Goal: Task Accomplishment & Management: Use online tool/utility

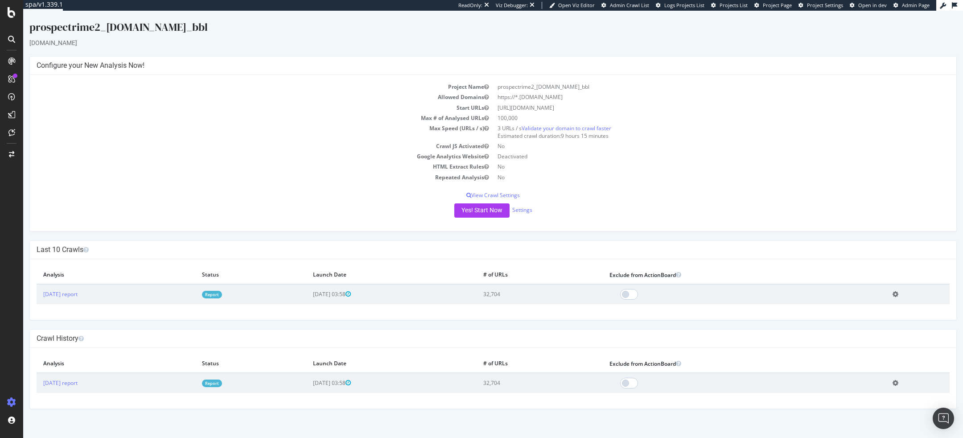
click at [345, 172] on td "Repeated Analysis" at bounding box center [265, 177] width 456 height 10
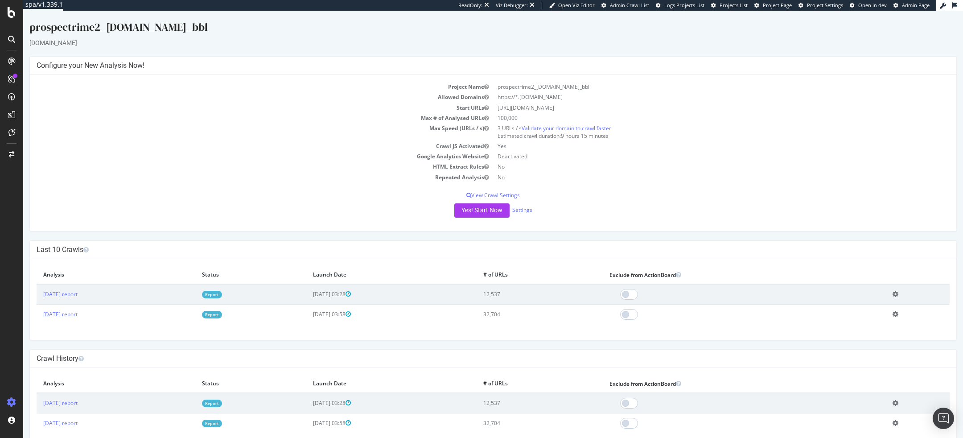
click at [357, 187] on div "Project Name prospectrime2_chullanka.com_bbl Allowed Domains https://*.chullank…" at bounding box center [493, 153] width 926 height 156
click at [525, 210] on link "Settings" at bounding box center [522, 210] width 20 height 8
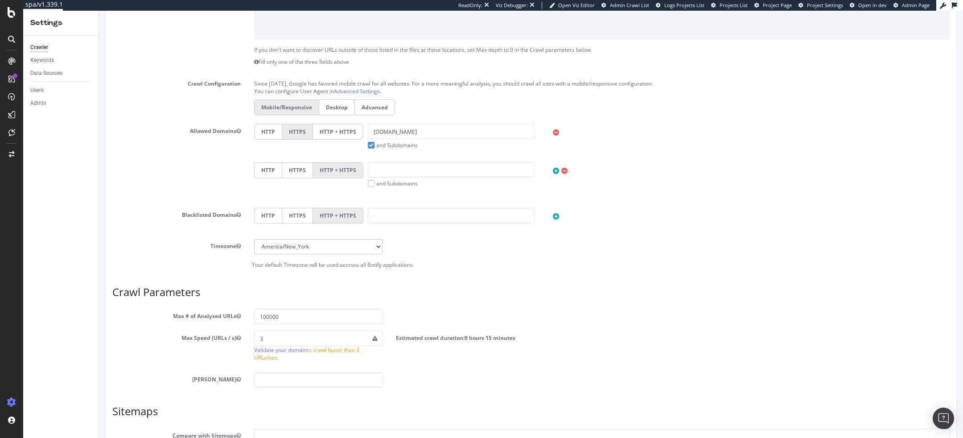
scroll to position [302, 0]
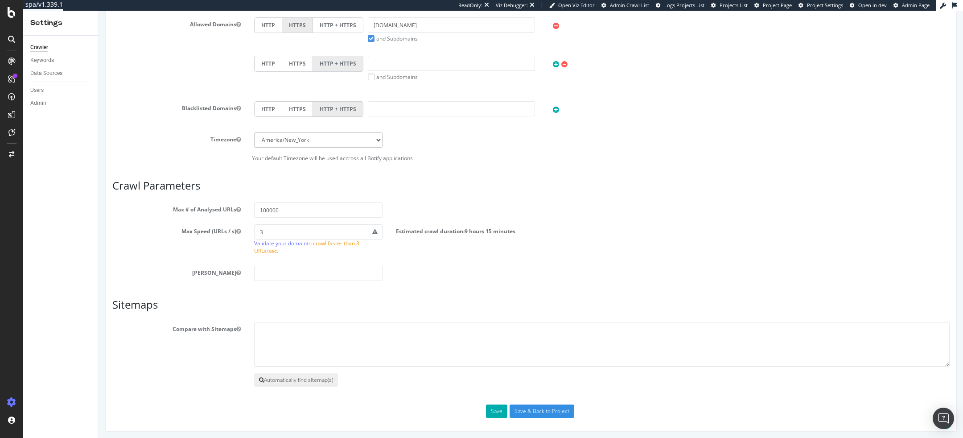
click at [294, 382] on button "Automatically find sitemap(s)" at bounding box center [296, 379] width 84 height 13
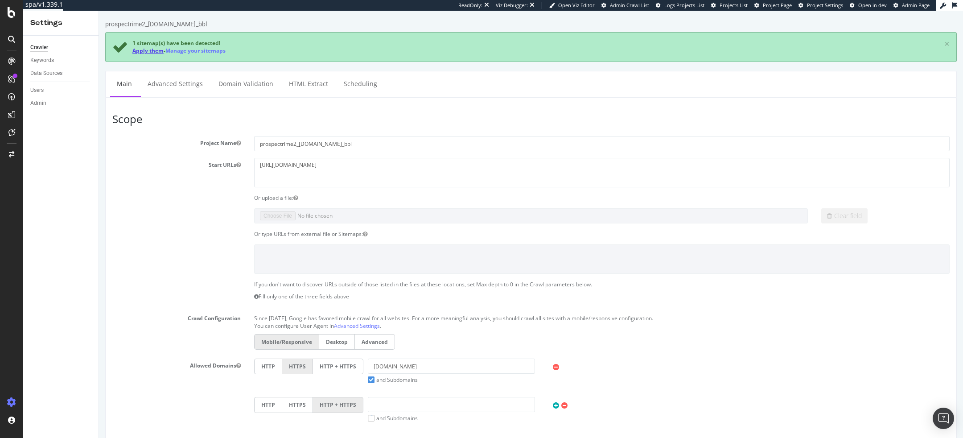
click at [139, 49] on link "Apply them" at bounding box center [147, 51] width 31 height 8
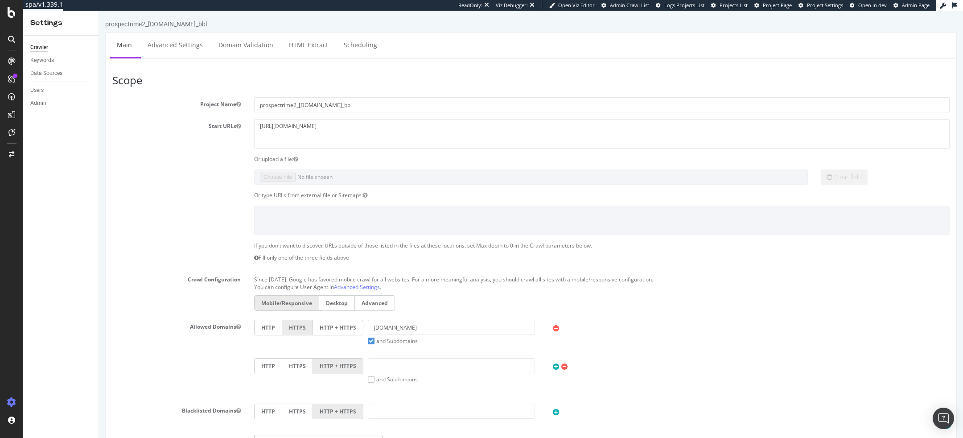
scroll to position [302, 0]
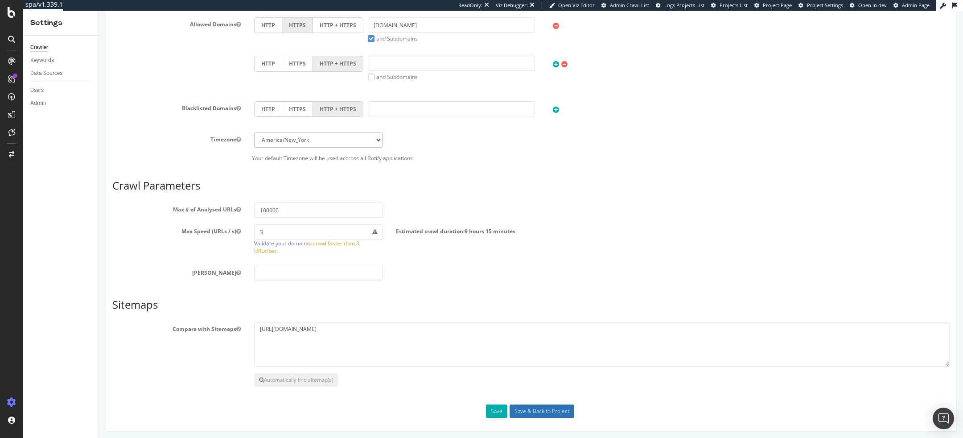
click at [536, 409] on input "Save & Back to Project" at bounding box center [541, 410] width 65 height 13
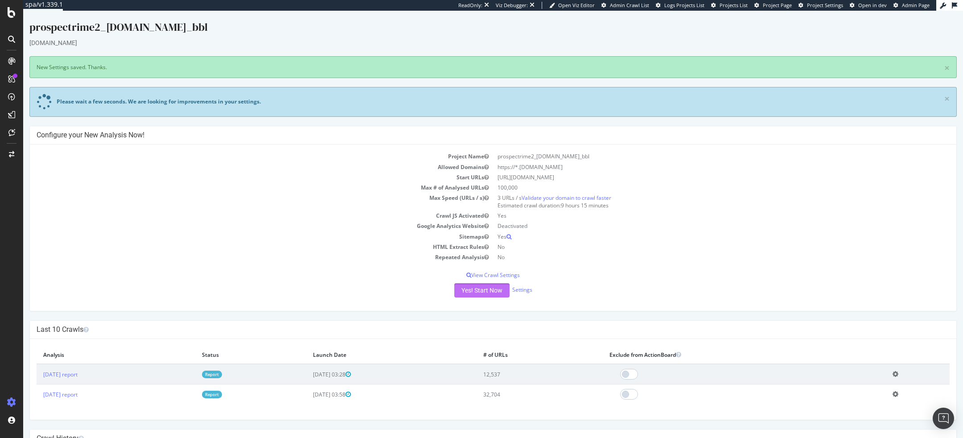
click at [476, 285] on button "Yes! Start Now" at bounding box center [481, 290] width 55 height 14
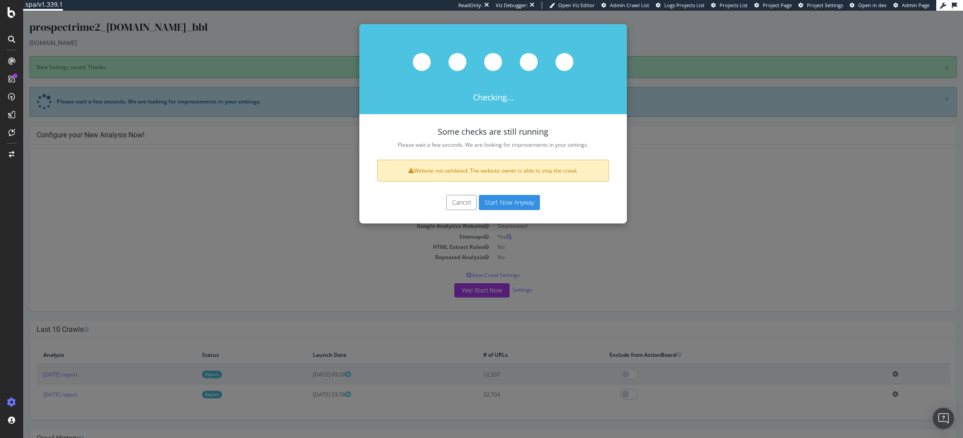
click at [648, 193] on div "Checking... Some checks are still running Please wait a few seconds. We are loo…" at bounding box center [492, 224] width 939 height 427
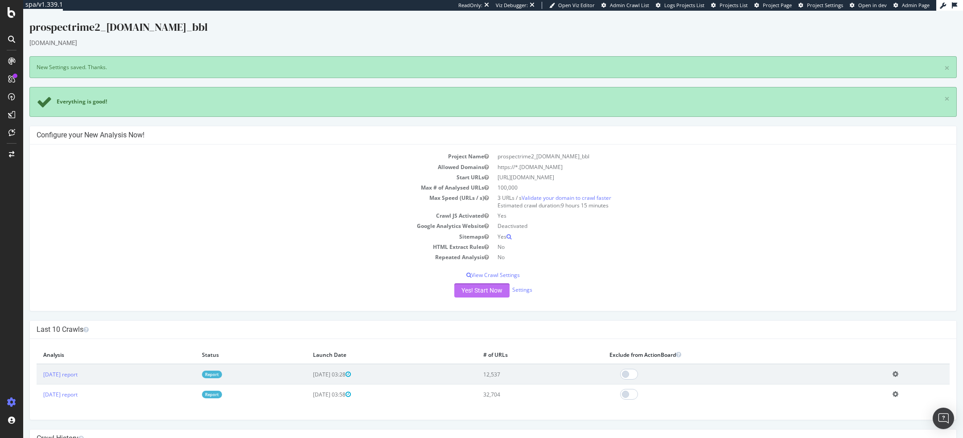
click at [472, 295] on button "Yes! Start Now" at bounding box center [481, 290] width 55 height 14
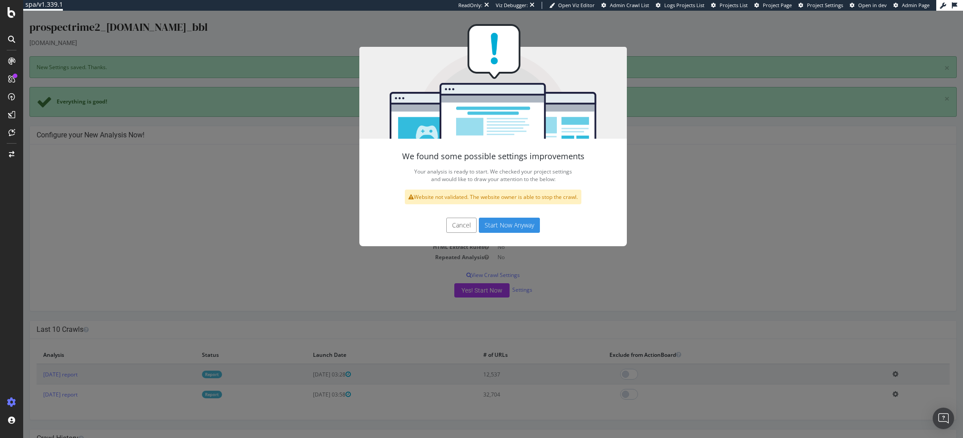
click at [518, 225] on button "Start Now Anyway" at bounding box center [509, 224] width 61 height 15
